Goal: Find specific page/section

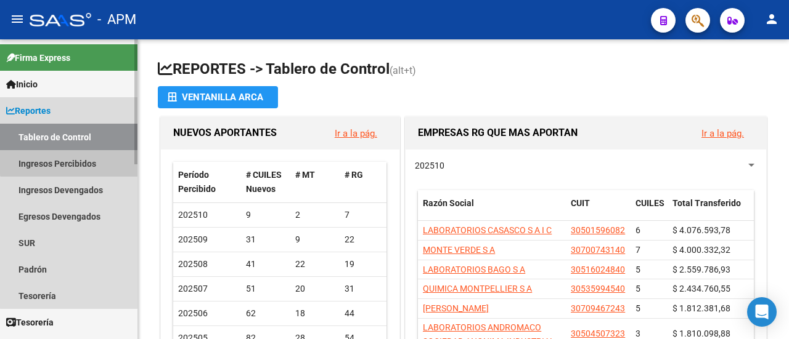
click at [71, 162] on link "Ingresos Percibidos" at bounding box center [68, 163] width 137 height 26
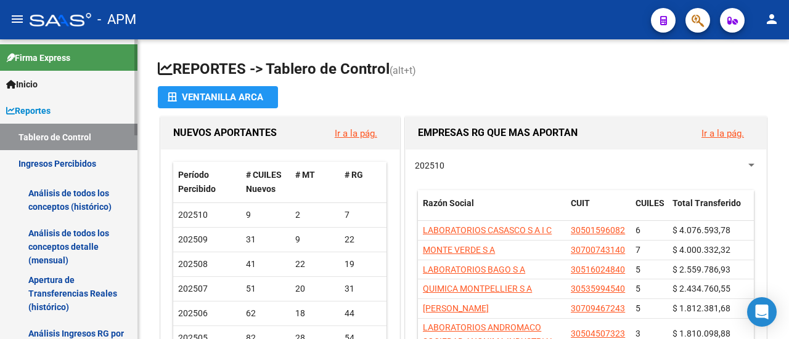
click at [53, 248] on link "Análisis de todos los conceptos detalle (mensual)" at bounding box center [68, 247] width 137 height 47
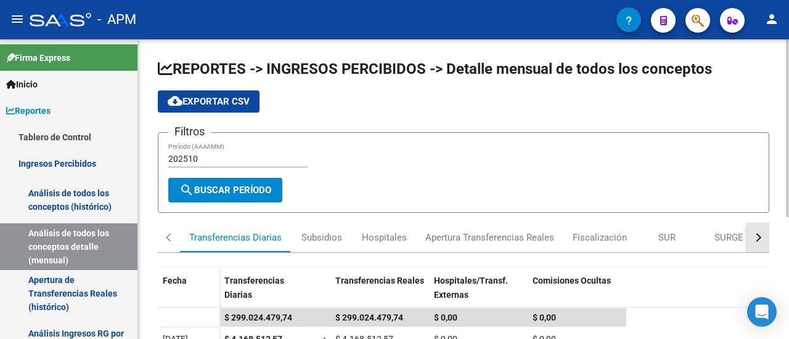
click at [759, 237] on div "button" at bounding box center [756, 237] width 9 height 9
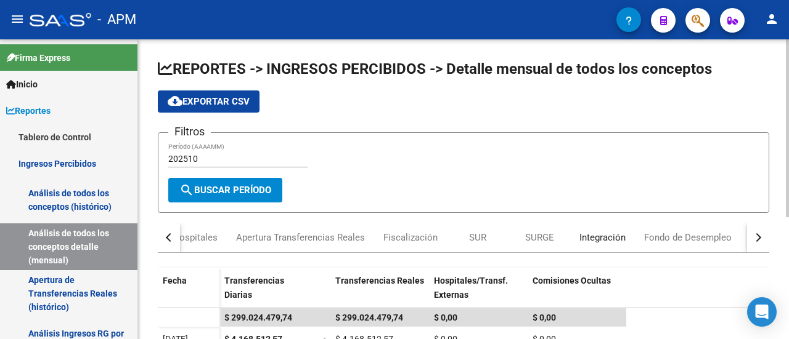
click at [598, 240] on div "Integración" at bounding box center [602, 238] width 46 height 14
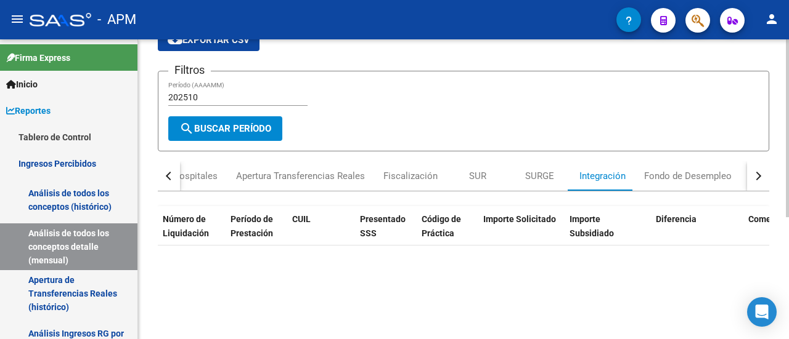
scroll to position [308, 0]
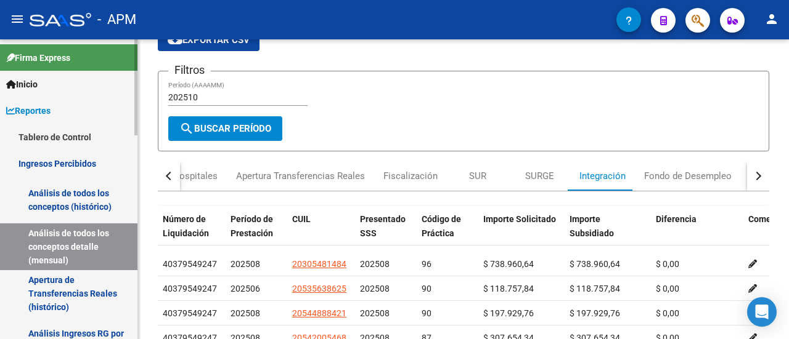
click at [92, 203] on link "Análisis de todos los conceptos (histórico)" at bounding box center [68, 200] width 137 height 47
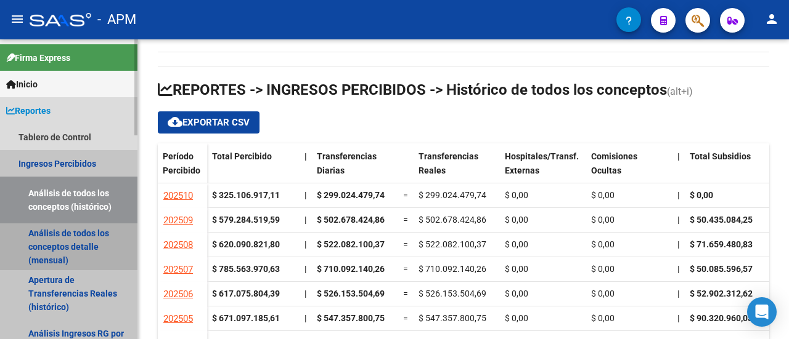
click at [55, 240] on link "Análisis de todos los conceptos detalle (mensual)" at bounding box center [68, 247] width 137 height 47
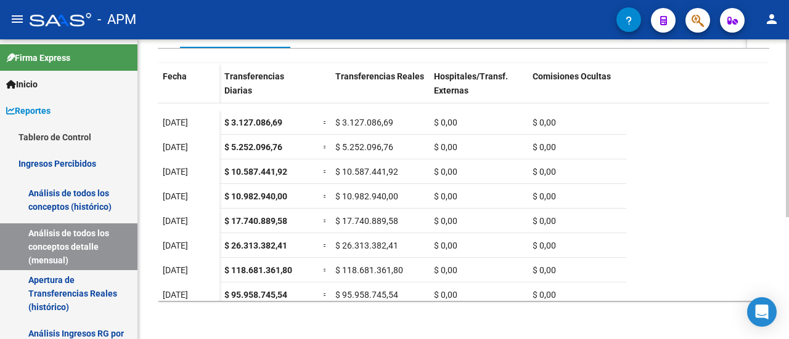
scroll to position [68, 0]
